Goal: Task Accomplishment & Management: Complete application form

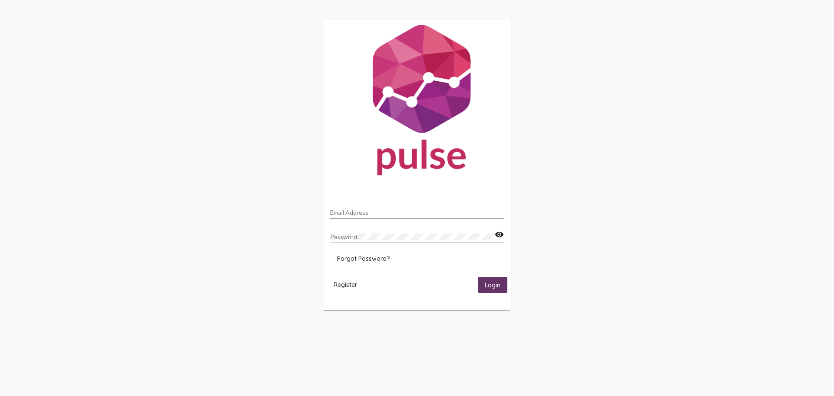
drag, startPoint x: 361, startPoint y: 210, endPoint x: 391, endPoint y: 216, distance: 30.5
click at [362, 210] on input "Email Address" at bounding box center [417, 212] width 174 height 7
type input "[PERSON_NAME][EMAIL_ADDRESS][DOMAIN_NAME]"
click at [501, 235] on mat-icon "visibility" at bounding box center [499, 234] width 9 height 10
click at [347, 284] on span "Register" at bounding box center [345, 285] width 23 height 8
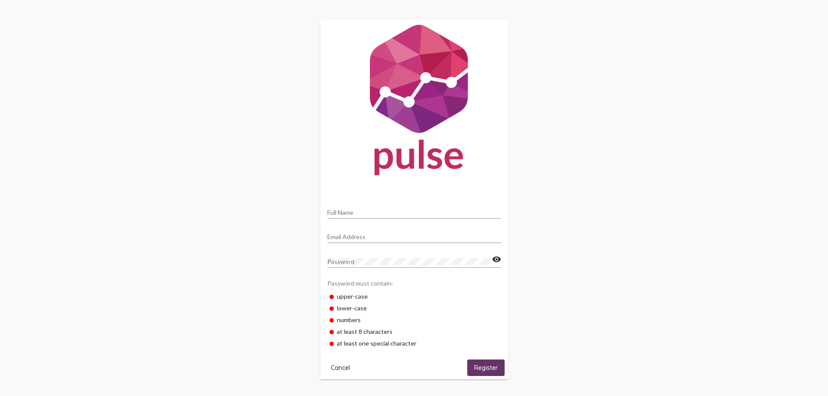
click at [342, 213] on input "Full Name" at bounding box center [414, 212] width 174 height 7
type input "Deborah"
click at [343, 235] on input "Email Address" at bounding box center [414, 236] width 174 height 7
click at [332, 238] on input "Email Address" at bounding box center [414, 236] width 174 height 7
type input "Deborah_most@mbhci.org"
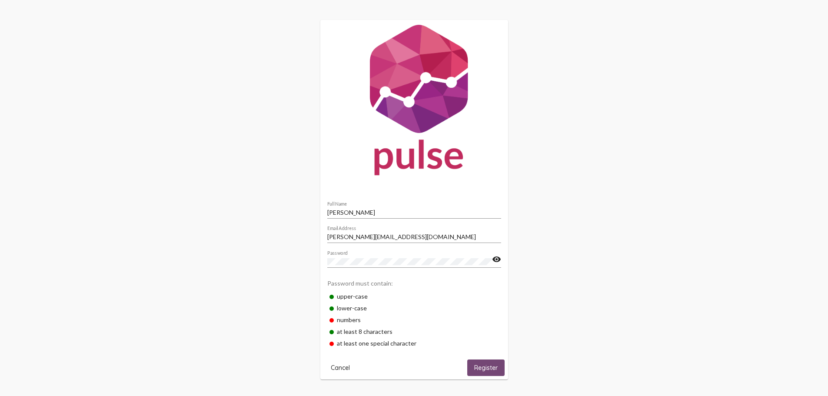
click at [484, 366] on span "Register" at bounding box center [485, 368] width 23 height 8
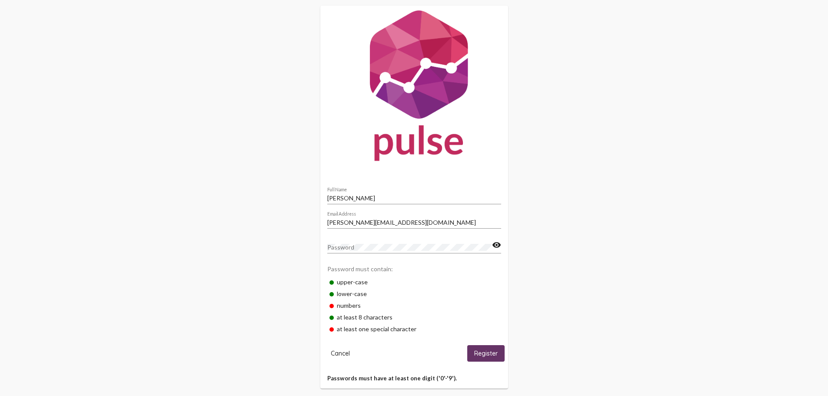
scroll to position [27, 0]
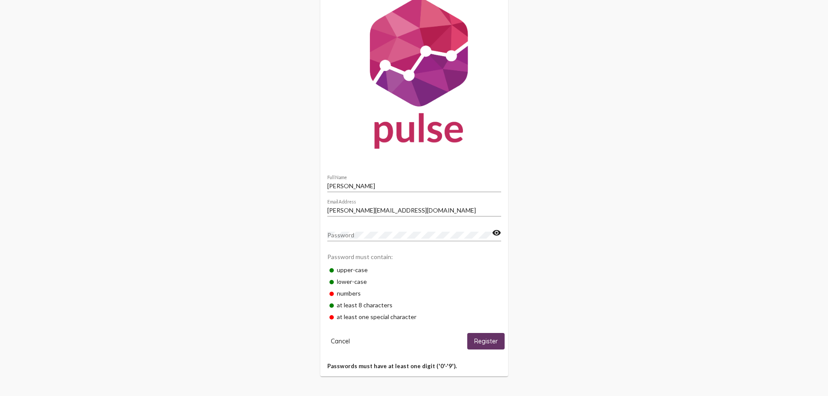
click at [483, 340] on span "Register" at bounding box center [485, 342] width 23 height 8
click at [496, 232] on mat-icon "visibility" at bounding box center [496, 233] width 9 height 10
click at [498, 234] on mat-icon "visibility_off" at bounding box center [496, 233] width 9 height 10
click at [480, 343] on span "Register" at bounding box center [485, 342] width 23 height 8
click at [370, 231] on div "Password" at bounding box center [409, 232] width 165 height 17
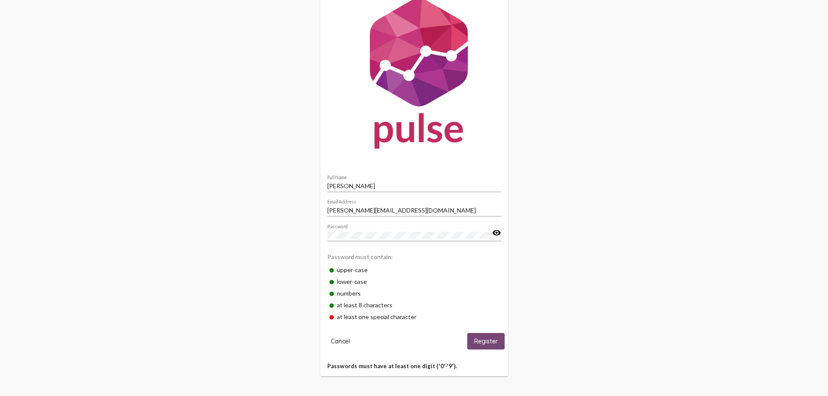
click at [485, 340] on span "Register" at bounding box center [485, 342] width 23 height 8
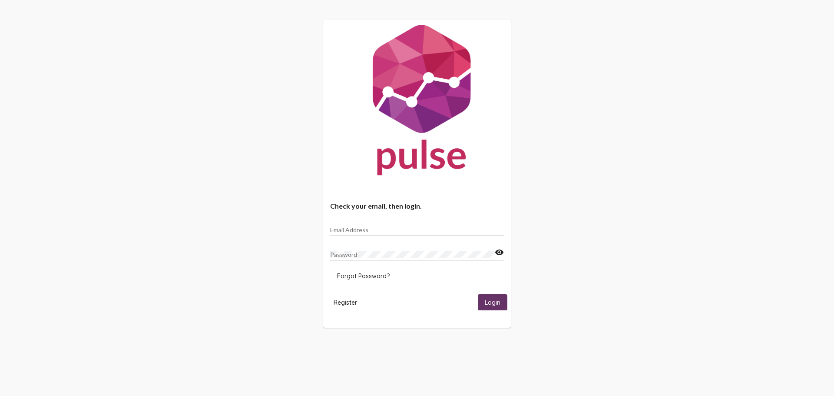
type input "[PERSON_NAME][EMAIL_ADDRESS][DOMAIN_NAME]"
click at [362, 276] on span "Forgot Password?" at bounding box center [363, 276] width 53 height 8
click at [348, 259] on span "Cancel" at bounding box center [343, 262] width 19 height 8
click at [493, 299] on span "Login" at bounding box center [493, 303] width 16 height 8
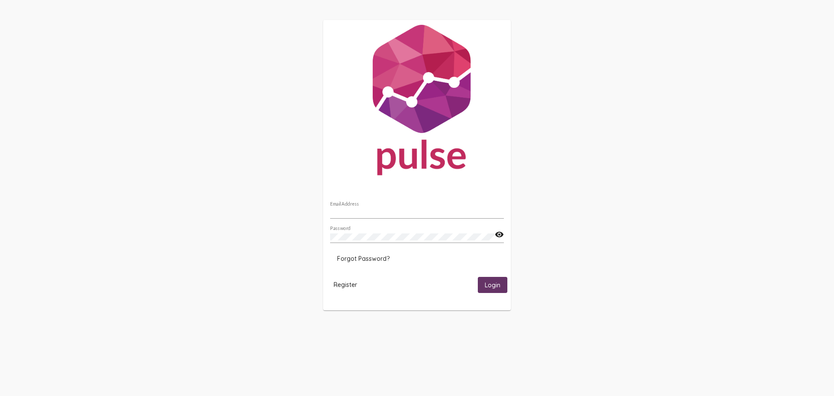
type input "[PERSON_NAME][EMAIL_ADDRESS][DOMAIN_NAME]"
click at [495, 285] on span "Login" at bounding box center [493, 285] width 16 height 8
click at [347, 282] on span "Register" at bounding box center [345, 285] width 23 height 8
drag, startPoint x: 488, startPoint y: 283, endPoint x: 511, endPoint y: 286, distance: 23.6
click at [488, 283] on span "Login" at bounding box center [493, 285] width 16 height 8
